Goal: Information Seeking & Learning: Learn about a topic

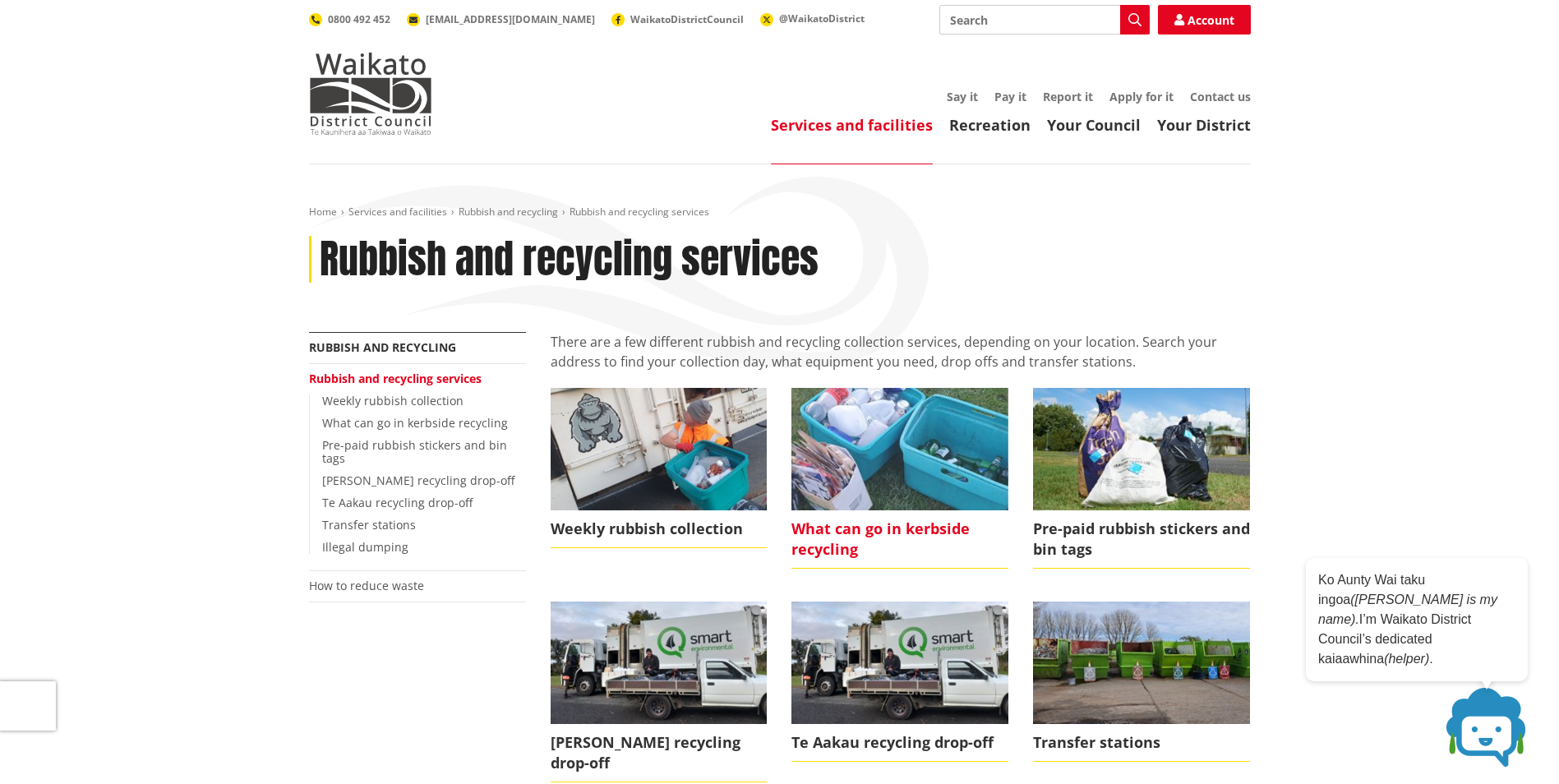
click at [909, 453] on img at bounding box center [899, 449] width 217 height 122
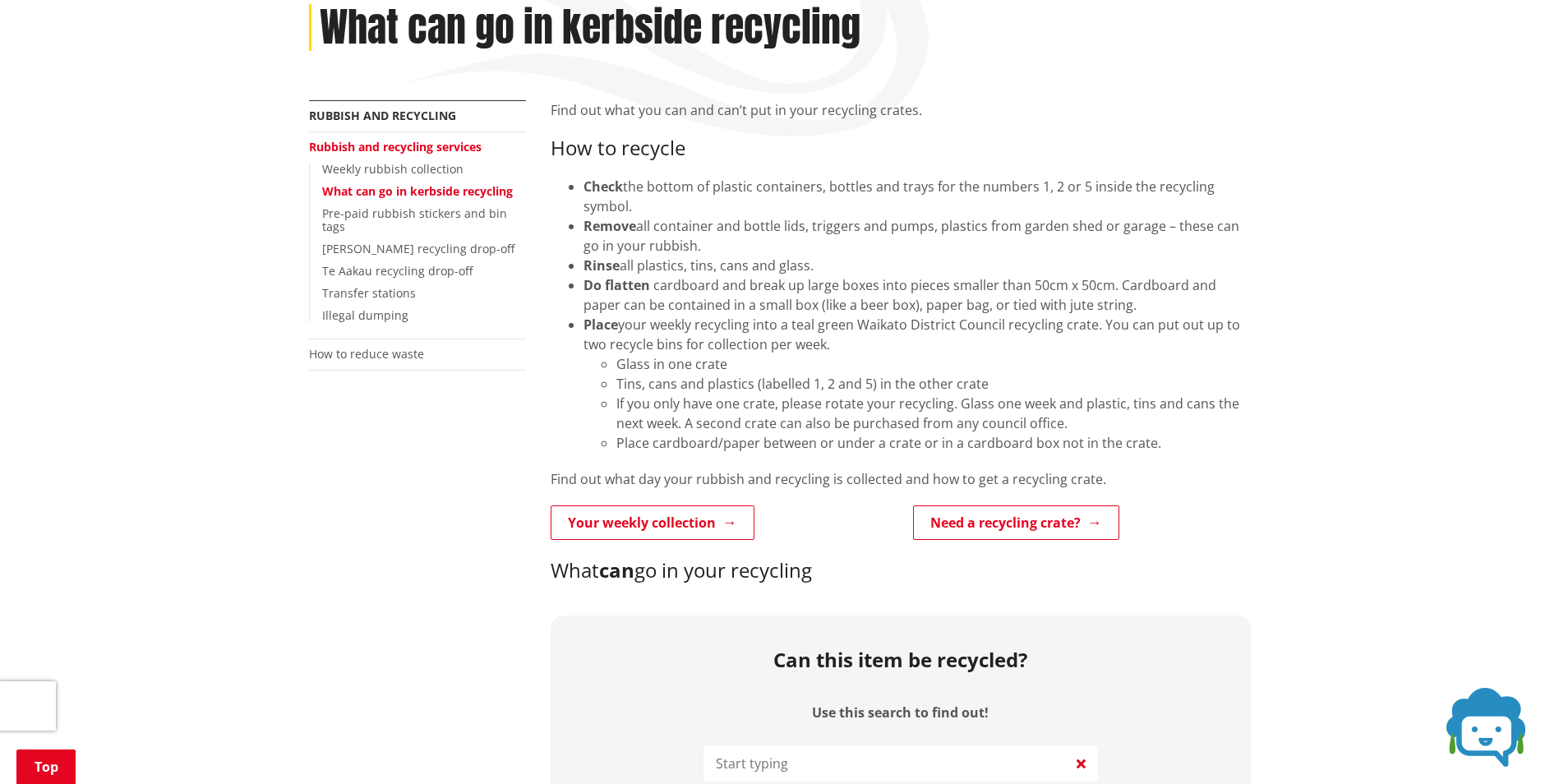
scroll to position [246, 0]
